Goal: Find specific page/section: Find specific page/section

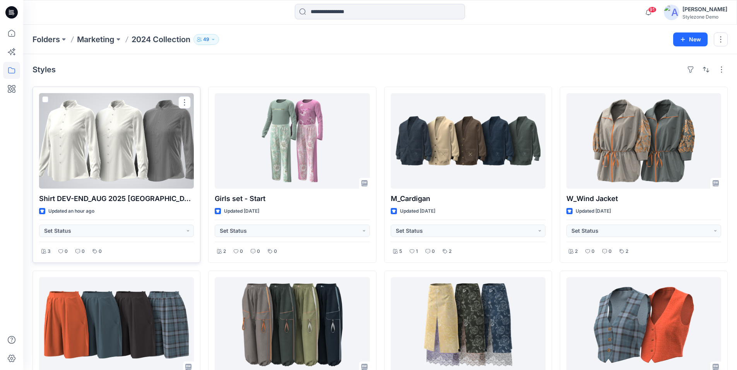
click at [161, 154] on div at bounding box center [116, 141] width 155 height 96
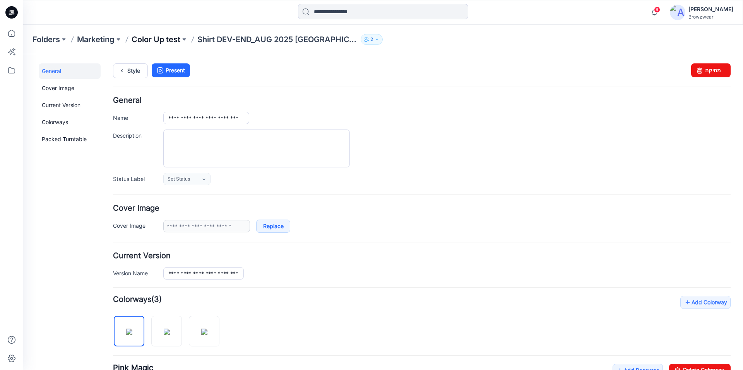
click at [175, 41] on p "Color Up test" at bounding box center [156, 39] width 49 height 11
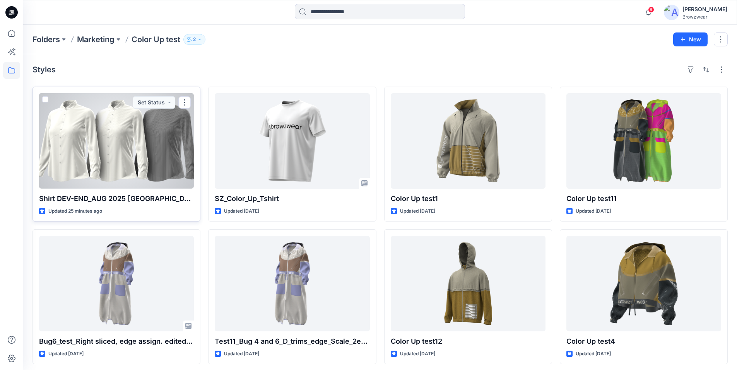
click at [46, 99] on span at bounding box center [45, 99] width 6 height 6
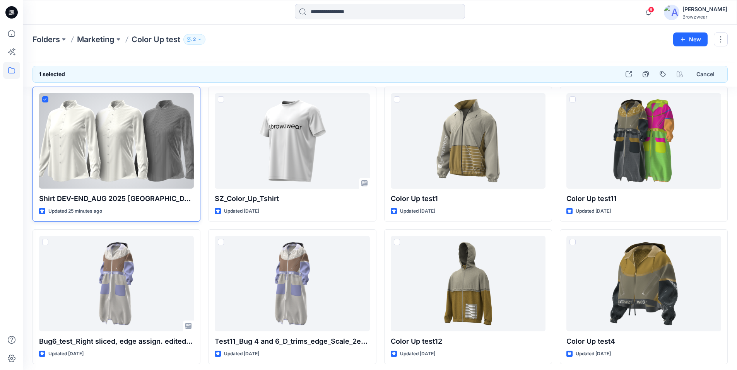
click at [44, 99] on icon at bounding box center [44, 99] width 3 height 3
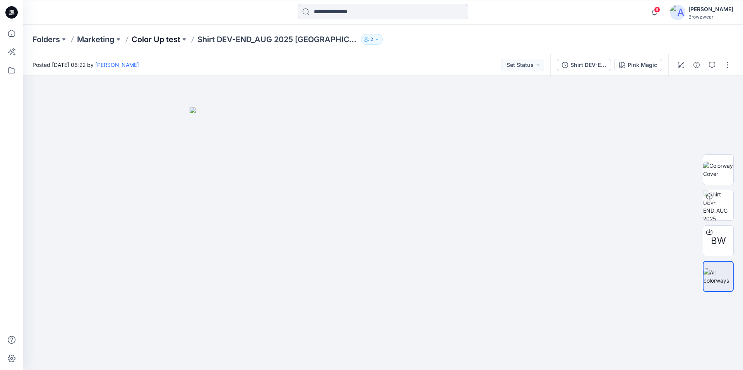
click at [166, 41] on p "Color Up test" at bounding box center [156, 39] width 49 height 11
